Goal: Transaction & Acquisition: Purchase product/service

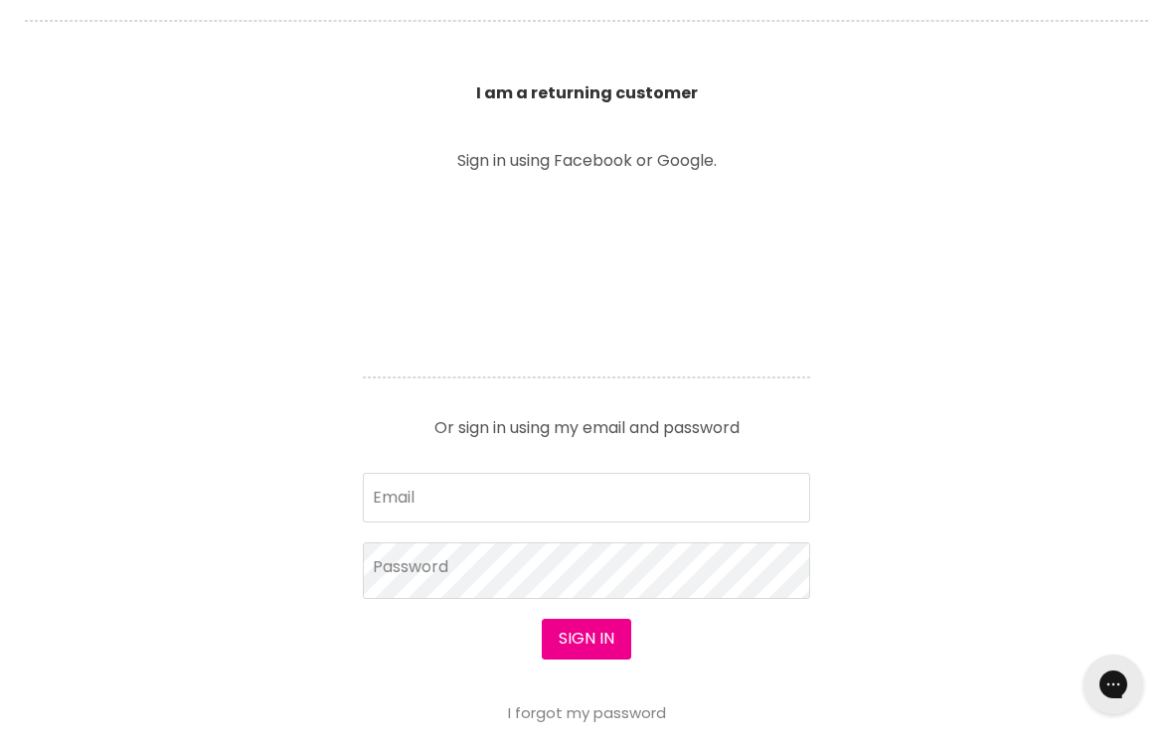
scroll to position [701, 0]
click at [469, 509] on input "Email" at bounding box center [586, 500] width 447 height 50
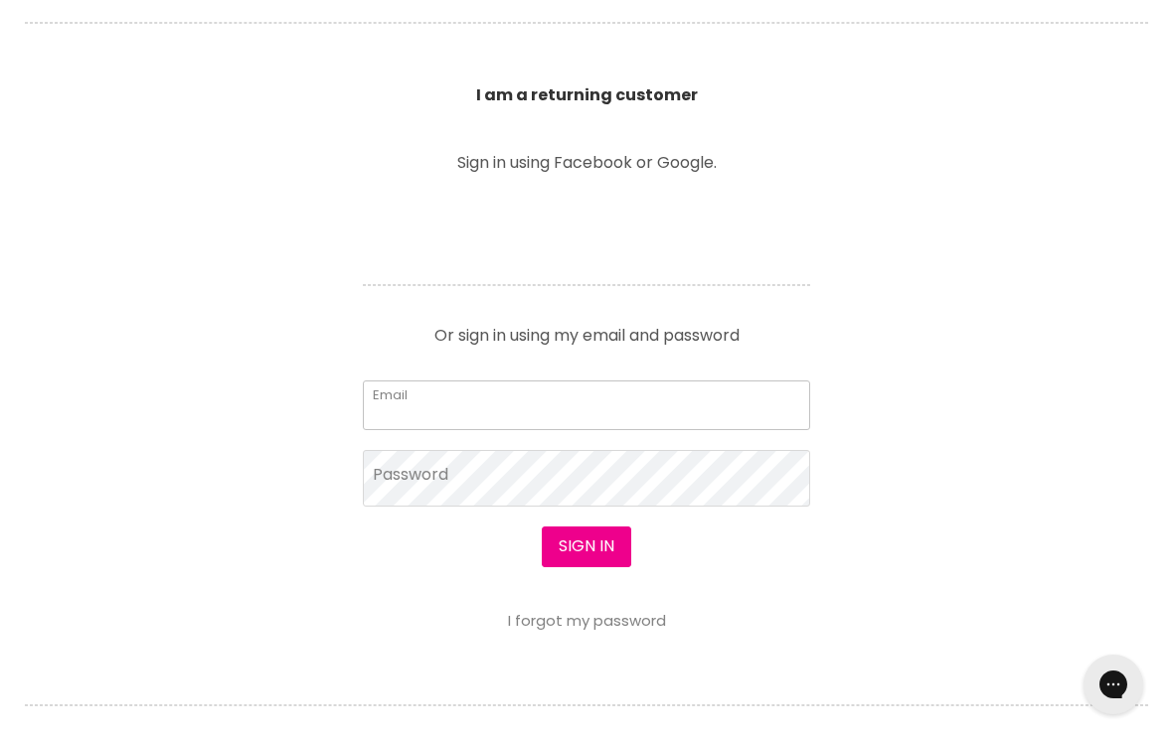
scroll to position [700, 0]
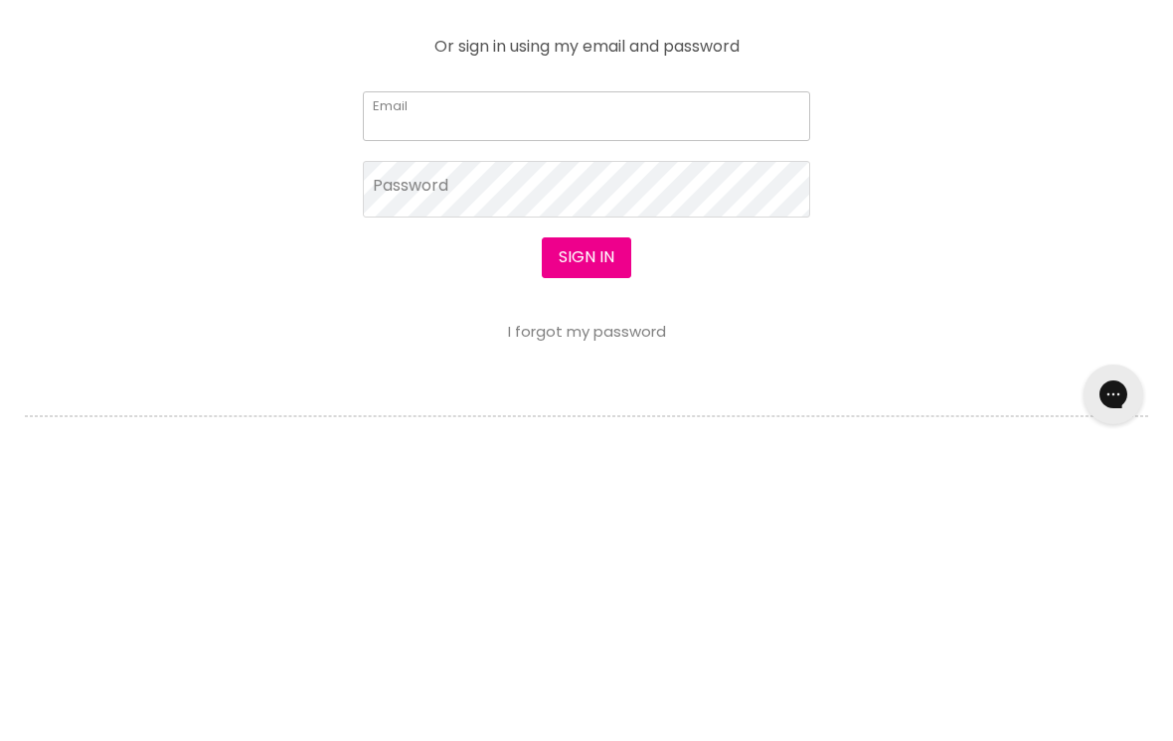
type input "tamarahstyles@gmail.com"
click at [585, 528] on button "Sign in" at bounding box center [586, 548] width 89 height 40
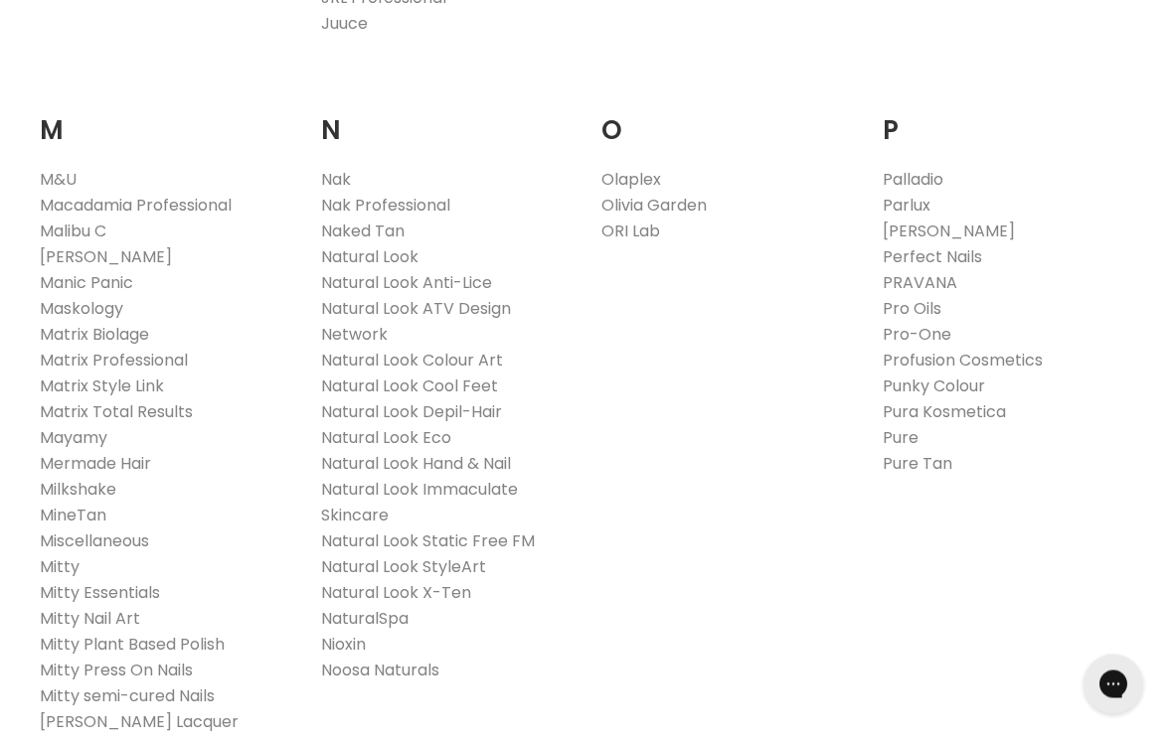
scroll to position [2239, 0]
click at [336, 168] on link "Nak" at bounding box center [336, 179] width 30 height 23
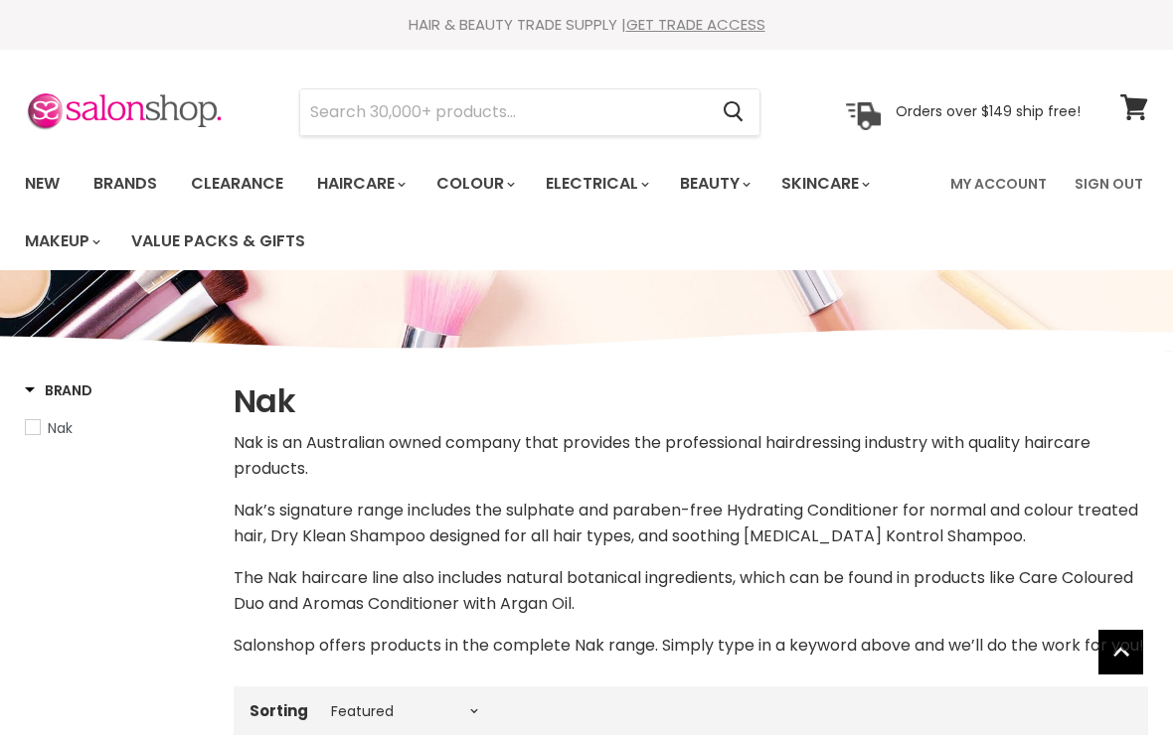
select select "manual"
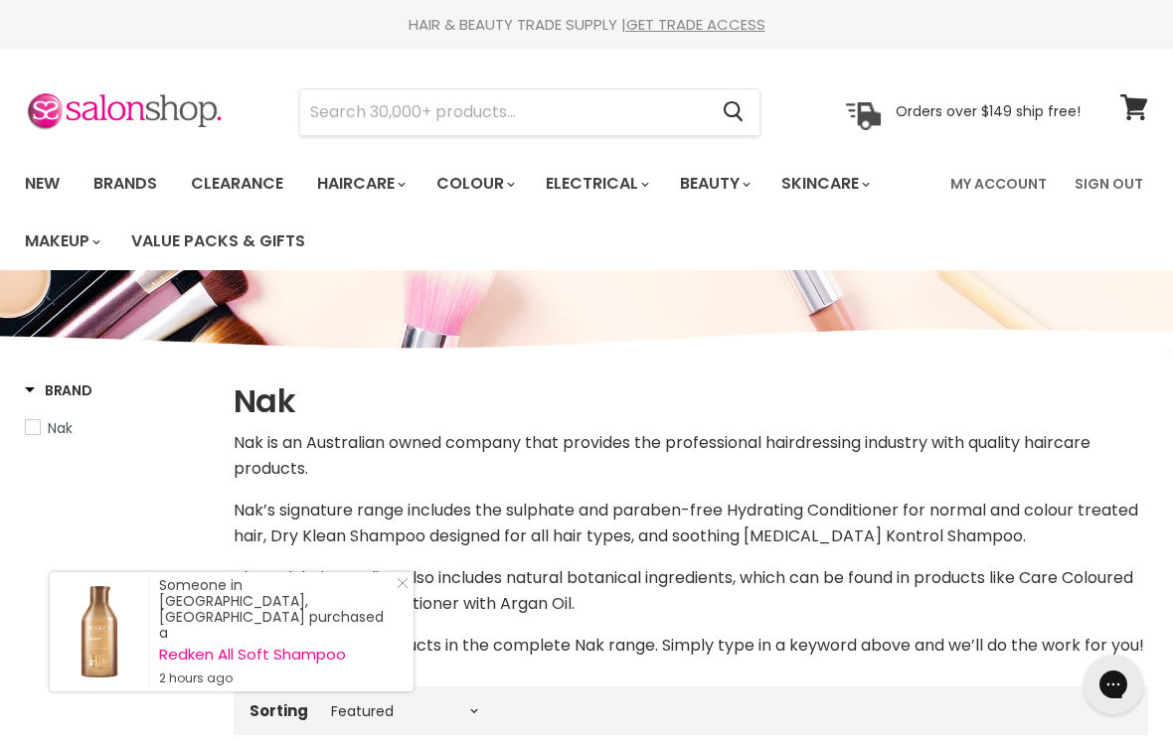
click at [390, 101] on input "Search" at bounding box center [503, 112] width 406 height 46
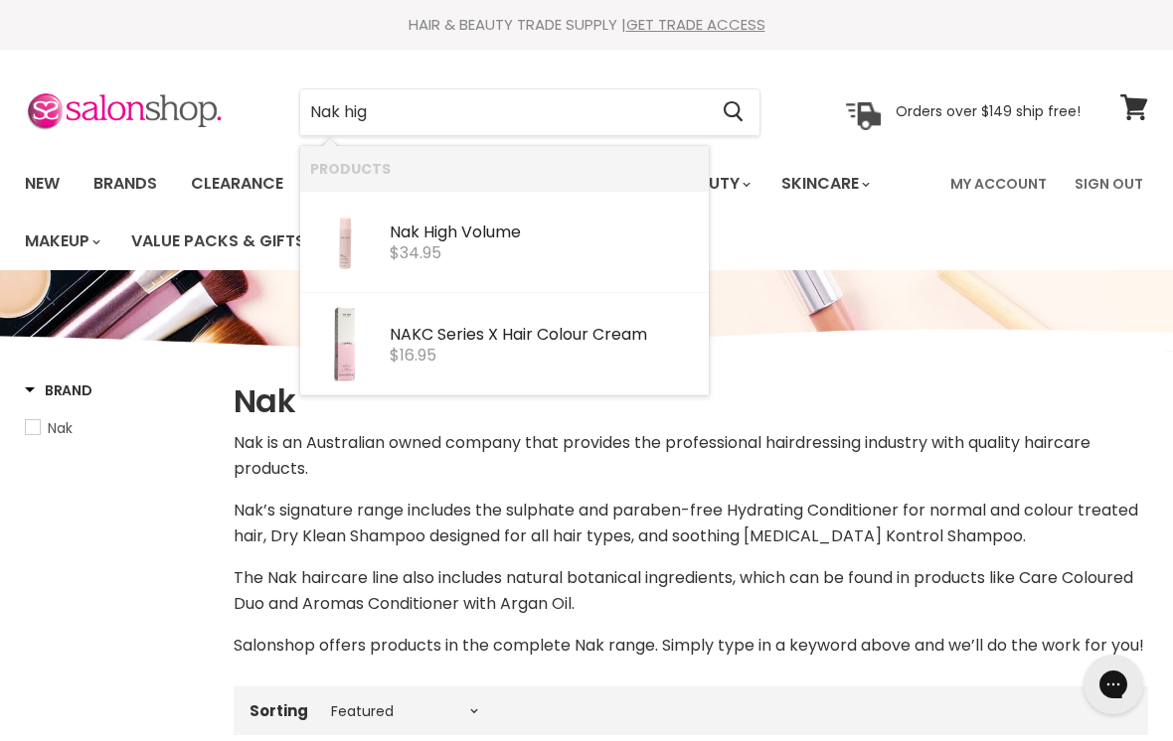
type input "Nak high"
click at [438, 241] on span "$34.95" at bounding box center [416, 252] width 52 height 23
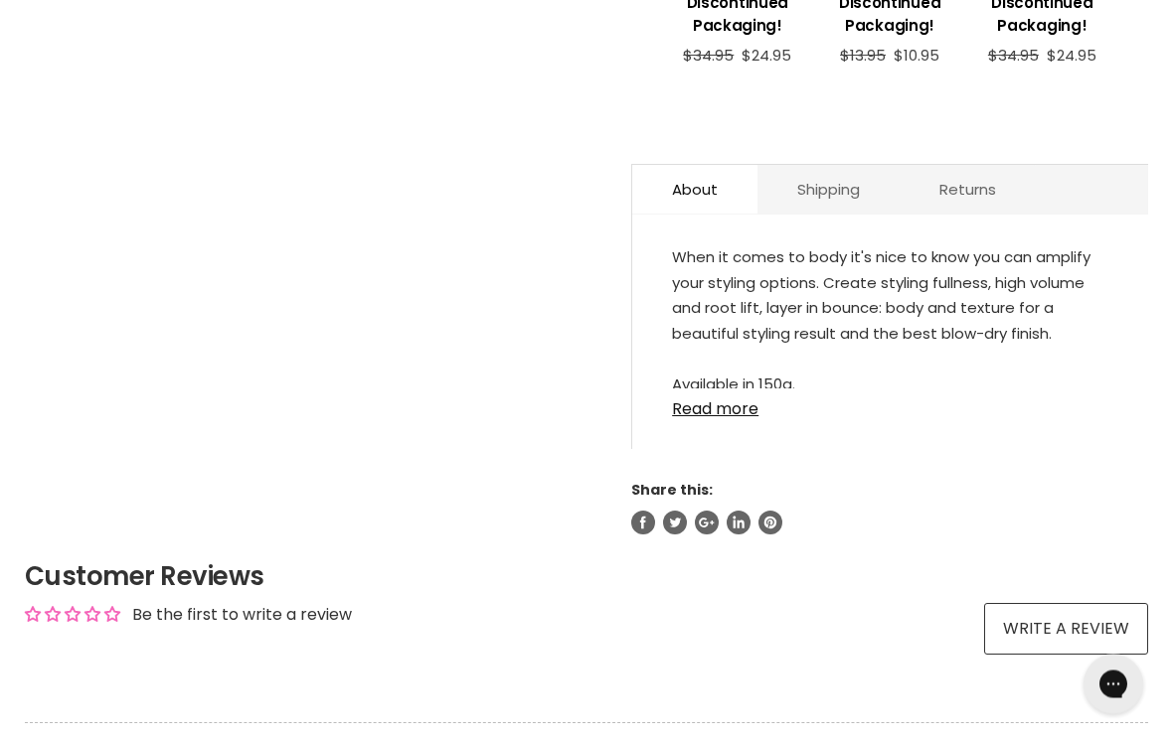
scroll to position [973, 0]
click at [742, 401] on link "Read more" at bounding box center [890, 403] width 436 height 30
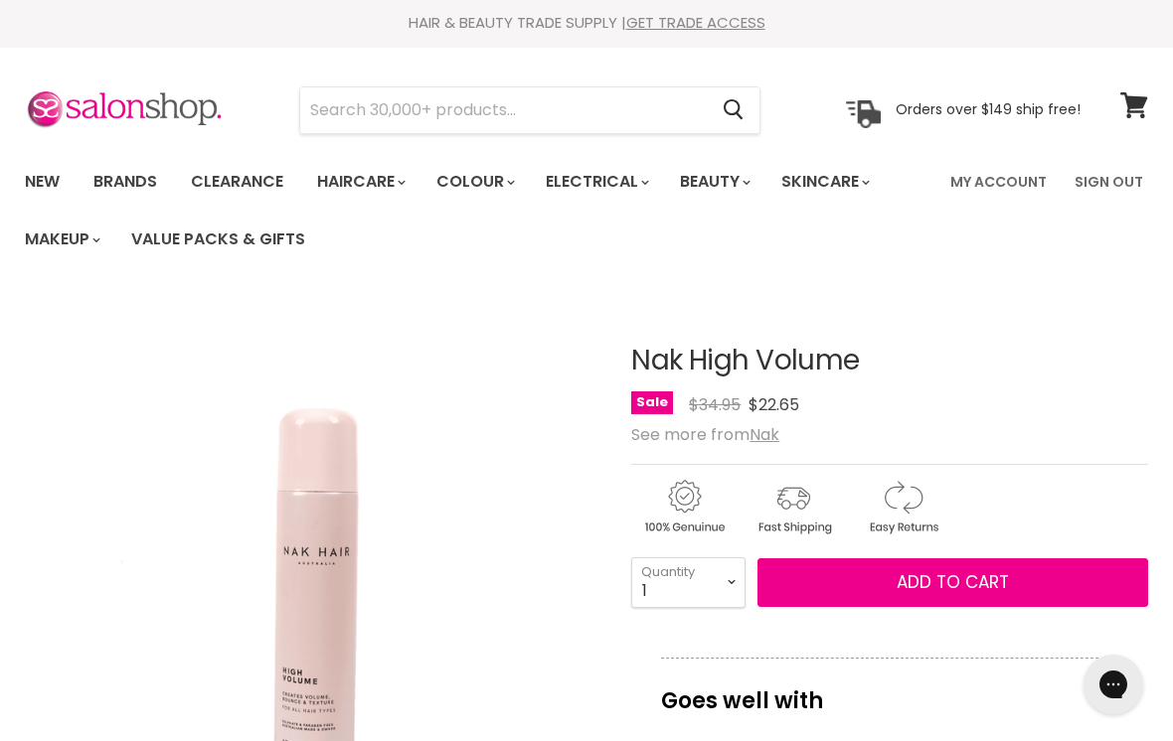
scroll to position [0, 0]
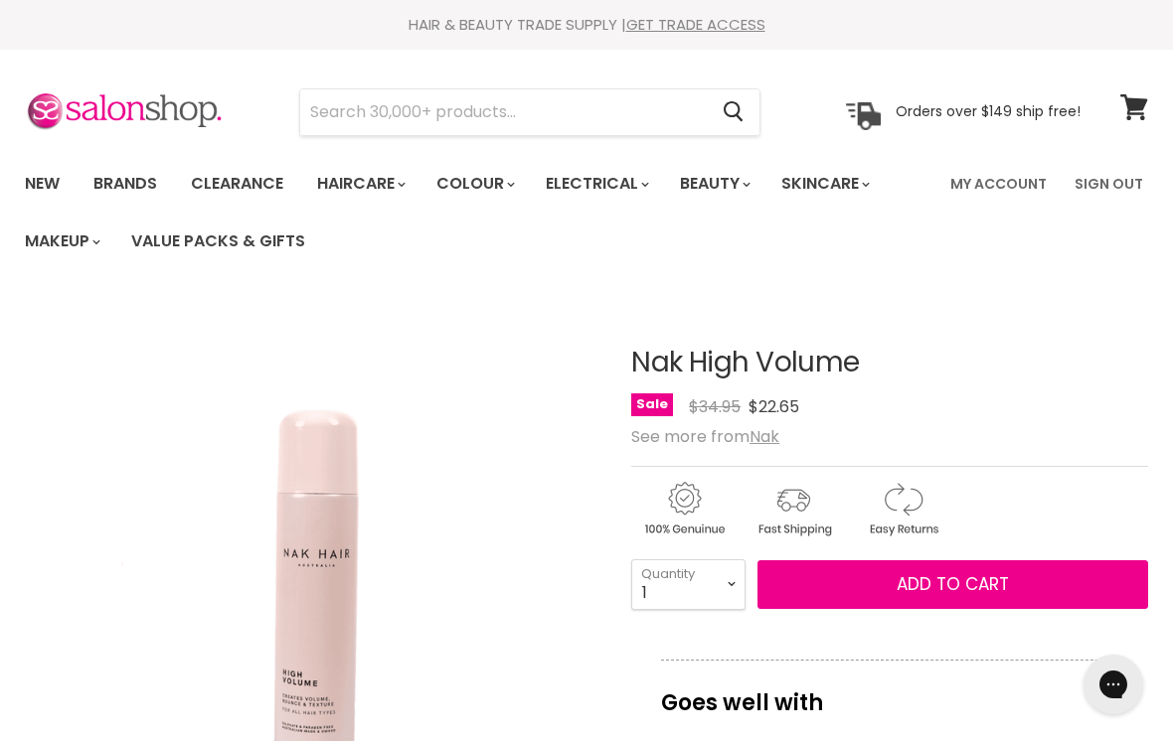
click at [134, 183] on link "Brands" at bounding box center [125, 184] width 93 height 42
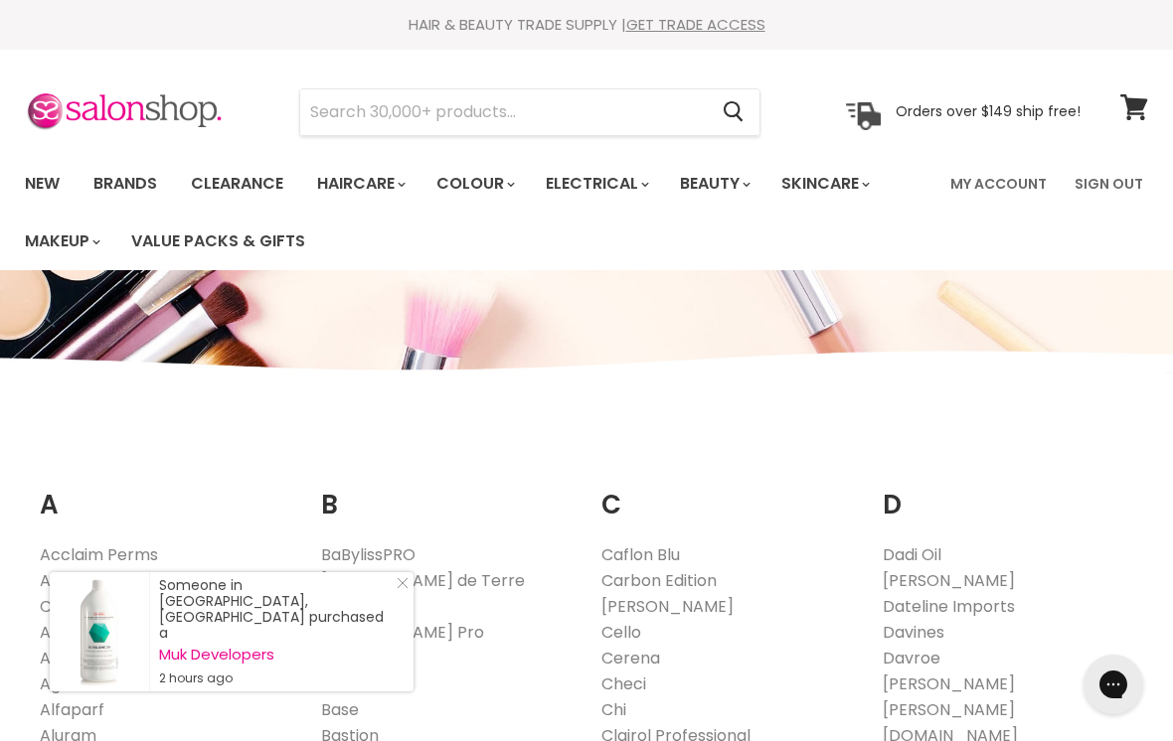
click at [343, 115] on input "Search" at bounding box center [503, 112] width 406 height 46
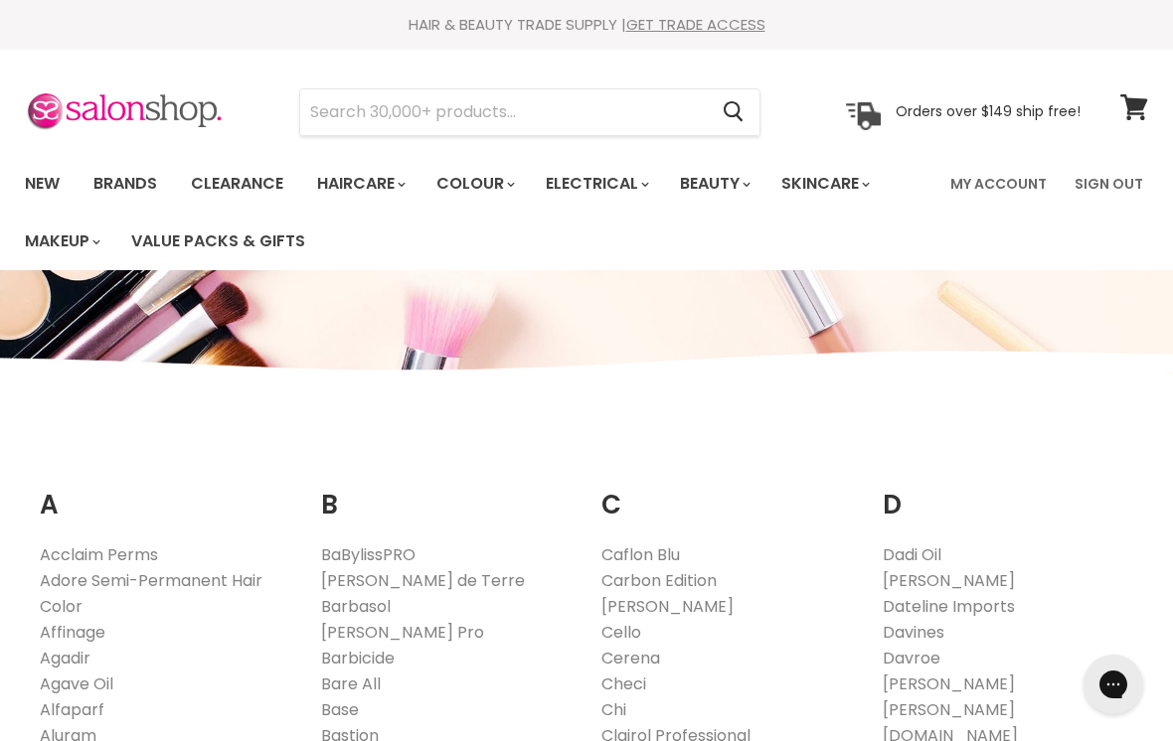
click at [764, 740] on html "Skip to content HAIR & BEAUTY TRADE SUPPLY | GET TRADE ACCESS HAIR & BEAUTY TRA…" at bounding box center [586, 370] width 1173 height 741
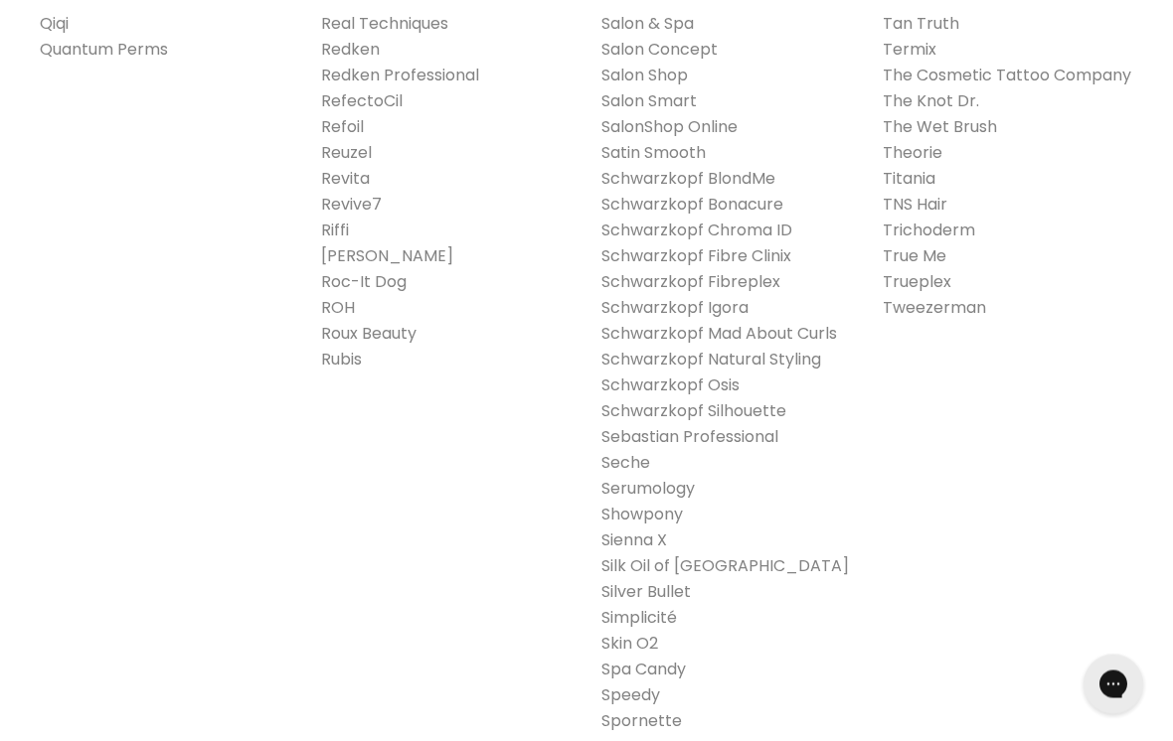
scroll to position [3224, 0]
click at [755, 400] on link "Schwarzkopf Silhouette" at bounding box center [693, 411] width 185 height 23
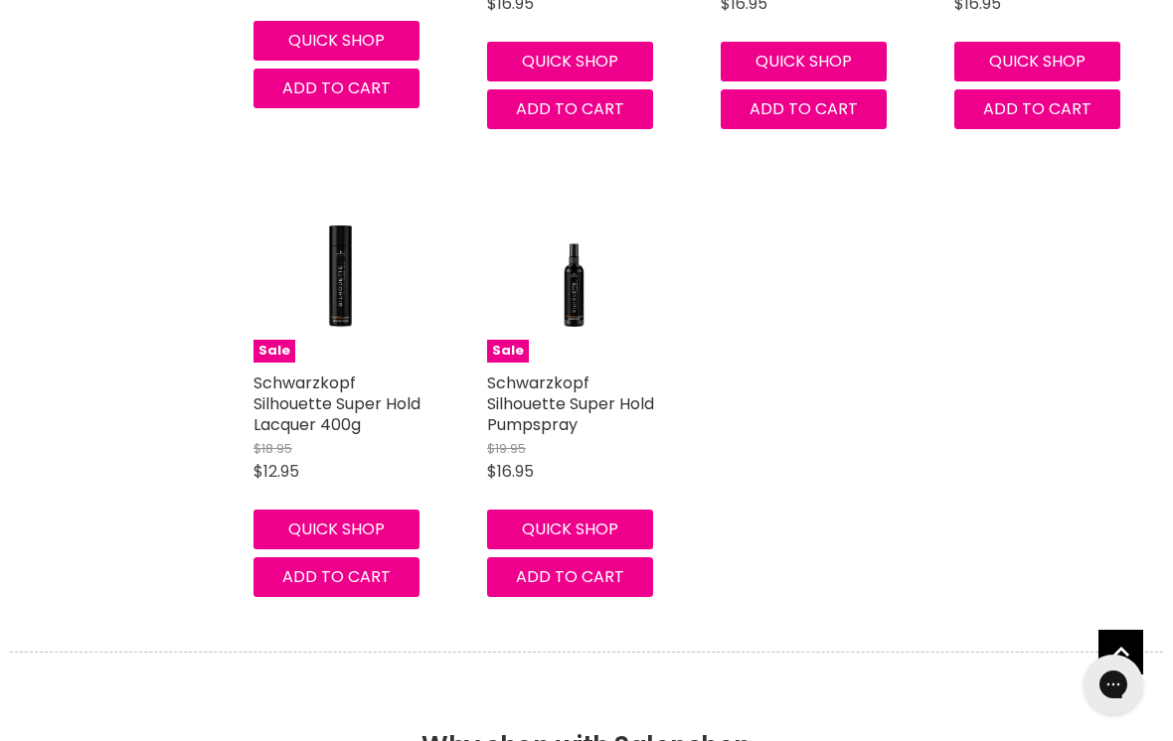
scroll to position [1006, 0]
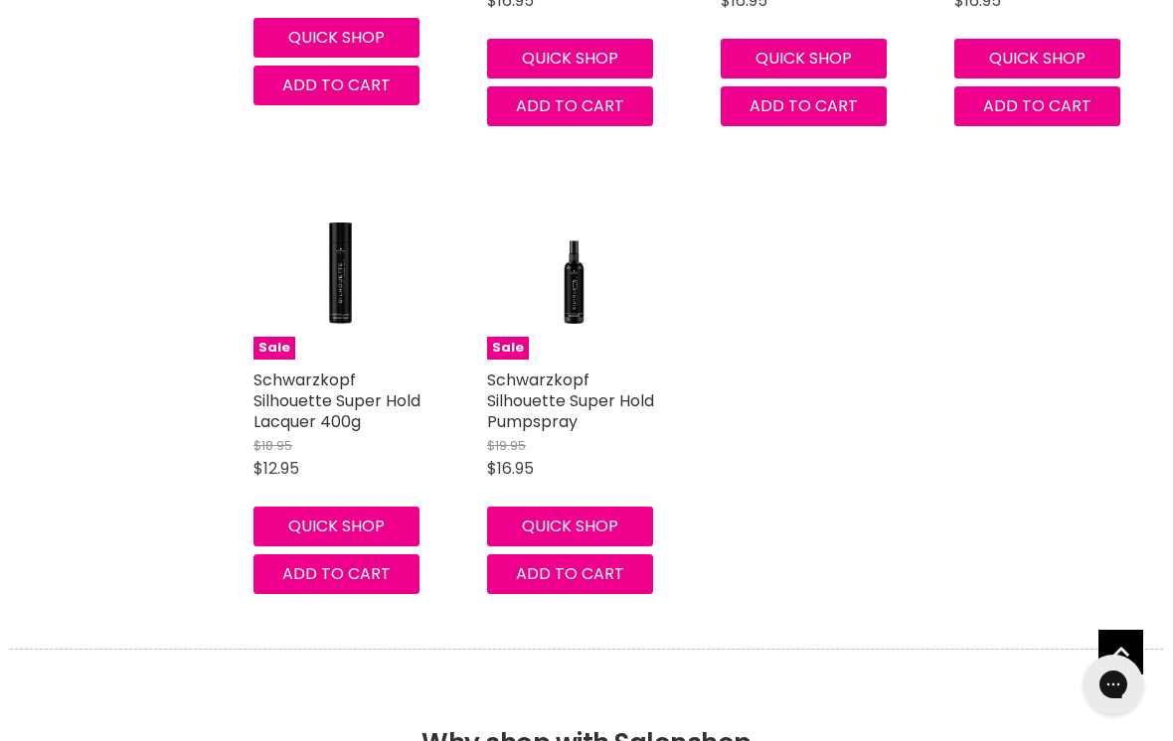
click at [529, 393] on link "Schwarzkopf Silhouette Super Hold Pumpspray" at bounding box center [570, 401] width 167 height 65
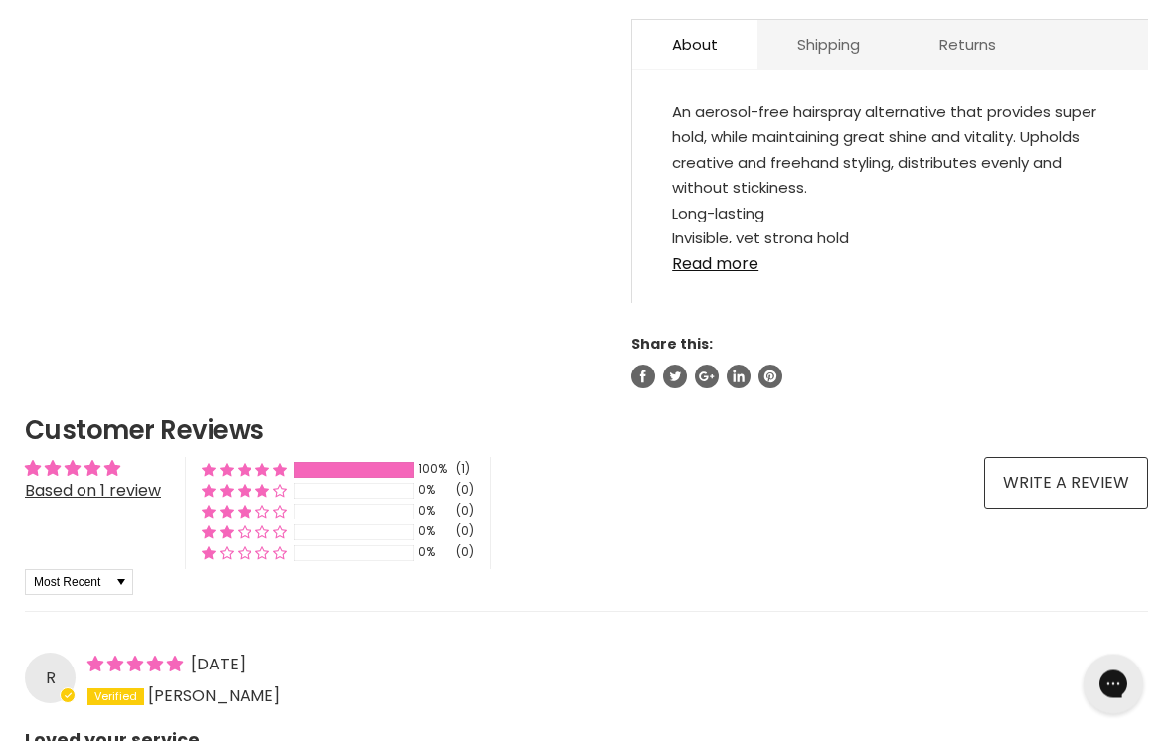
scroll to position [1149, 0]
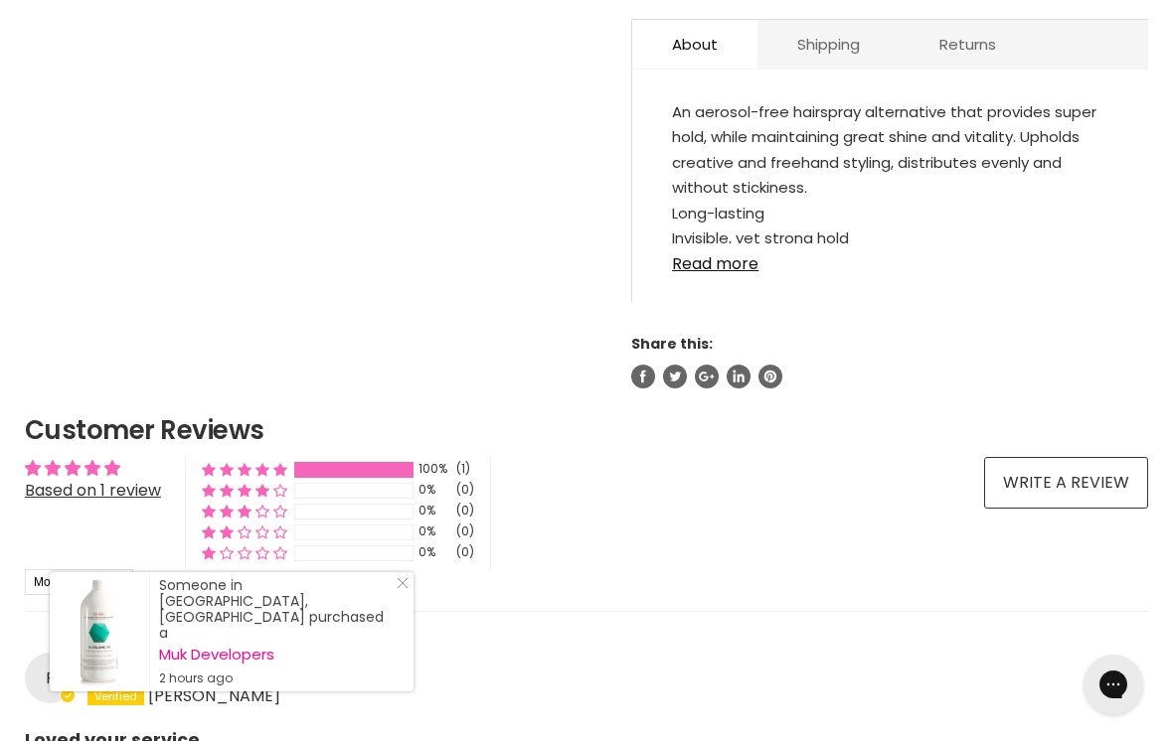
click at [696, 268] on link "Read more" at bounding box center [890, 258] width 436 height 30
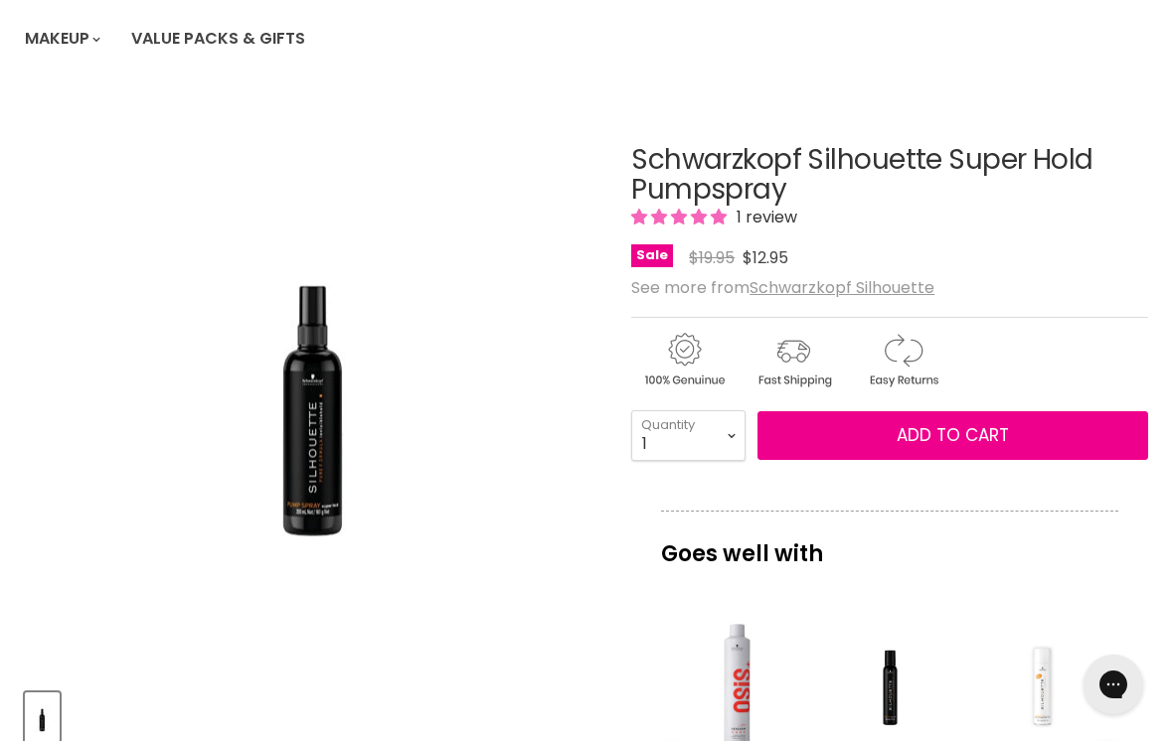
scroll to position [0, 0]
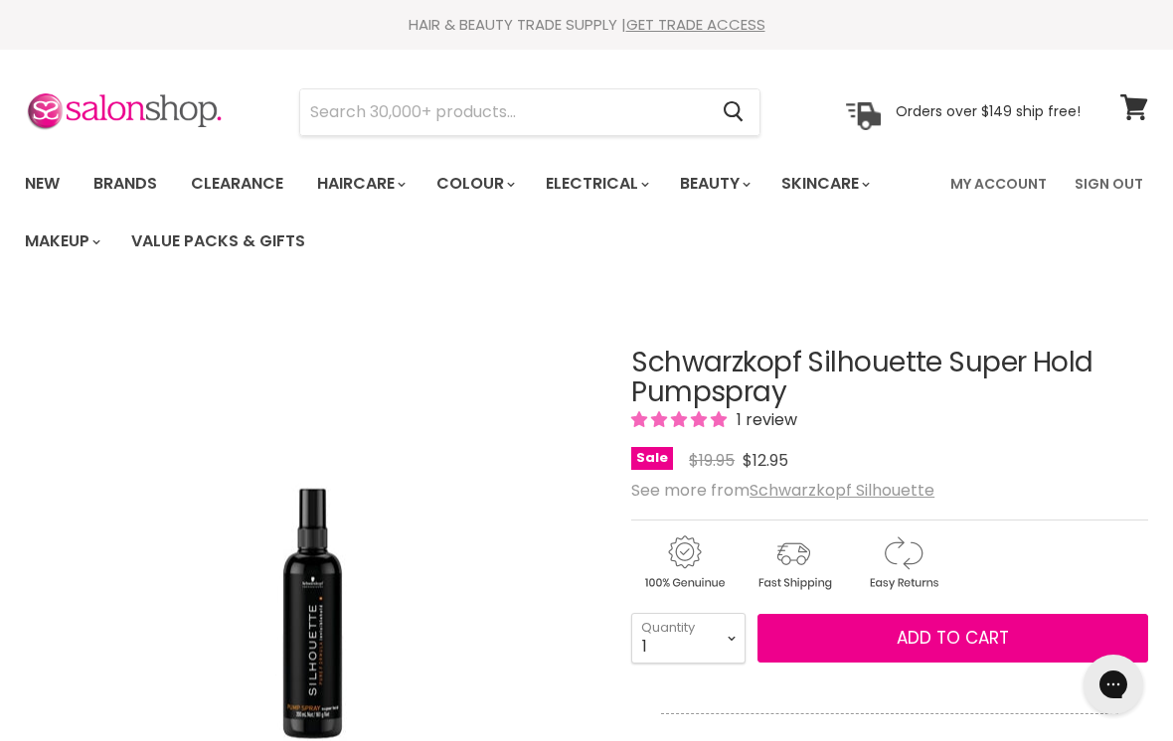
click at [873, 638] on button "Add to cart" at bounding box center [952, 639] width 391 height 50
click at [1113, 184] on link "Sign Out" at bounding box center [1108, 184] width 92 height 42
